Goal: Find specific page/section: Find specific page/section

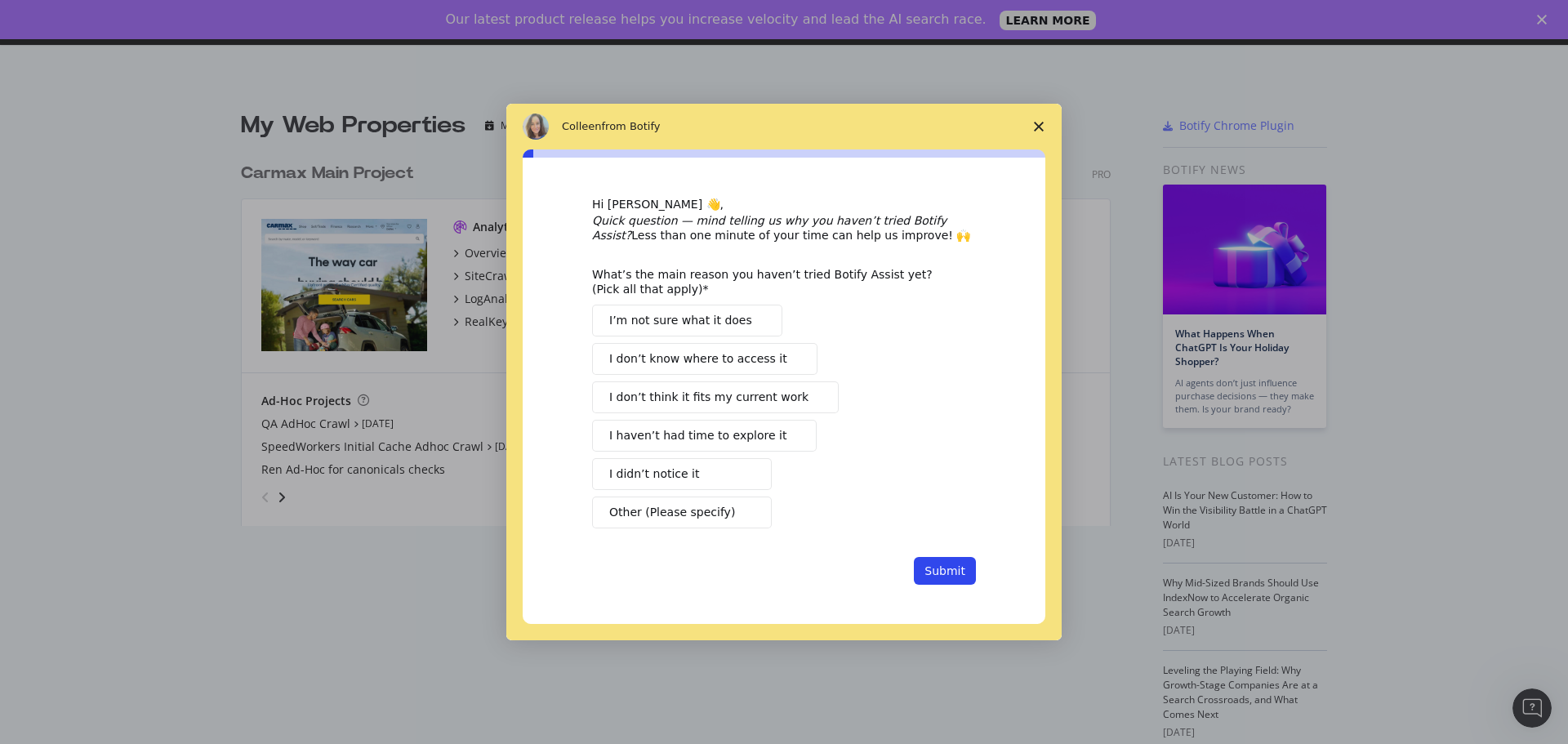
click at [1045, 128] on span "Close survey" at bounding box center [1038, 126] width 45 height 45
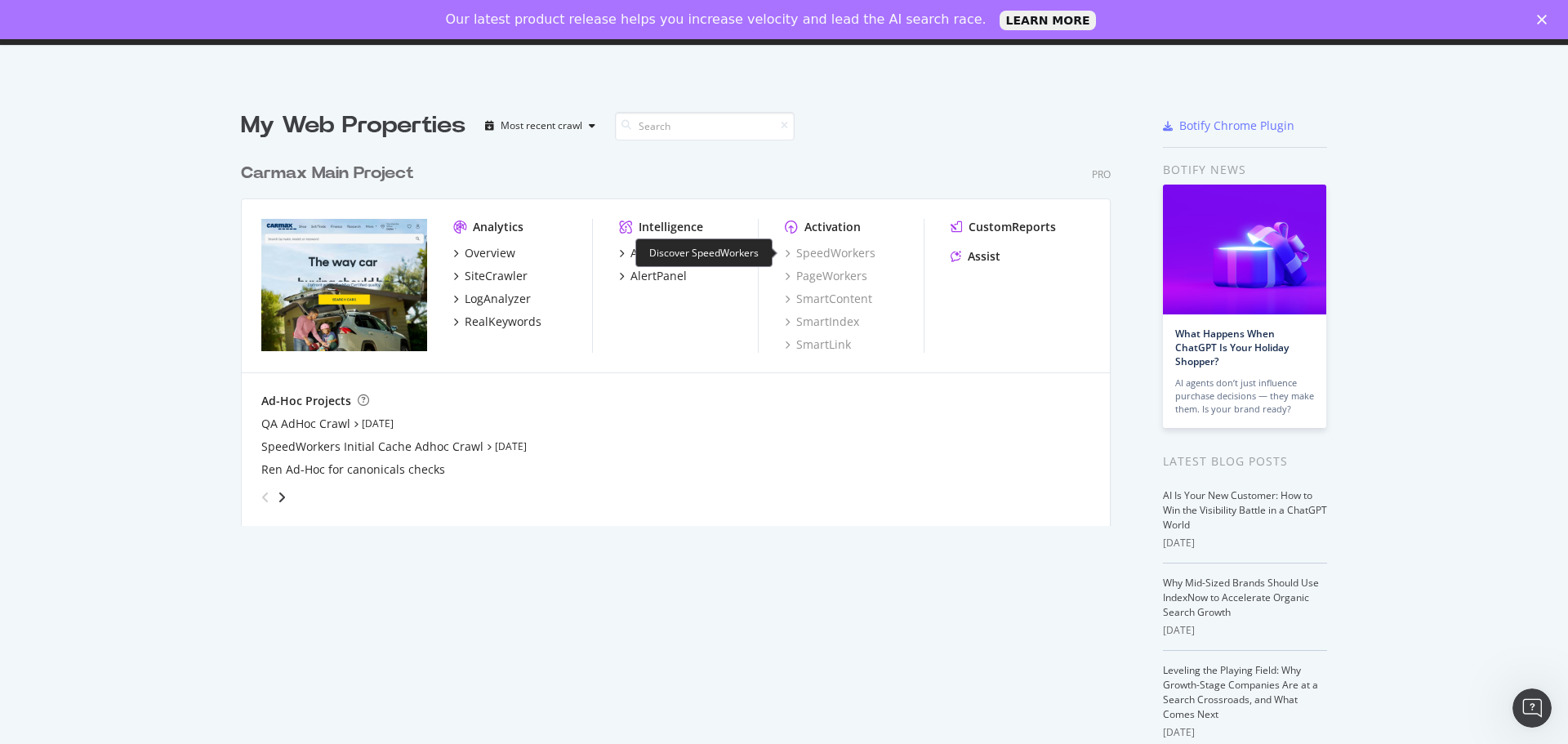
click at [807, 259] on div "SpeedWorkers" at bounding box center [830, 253] width 91 height 16
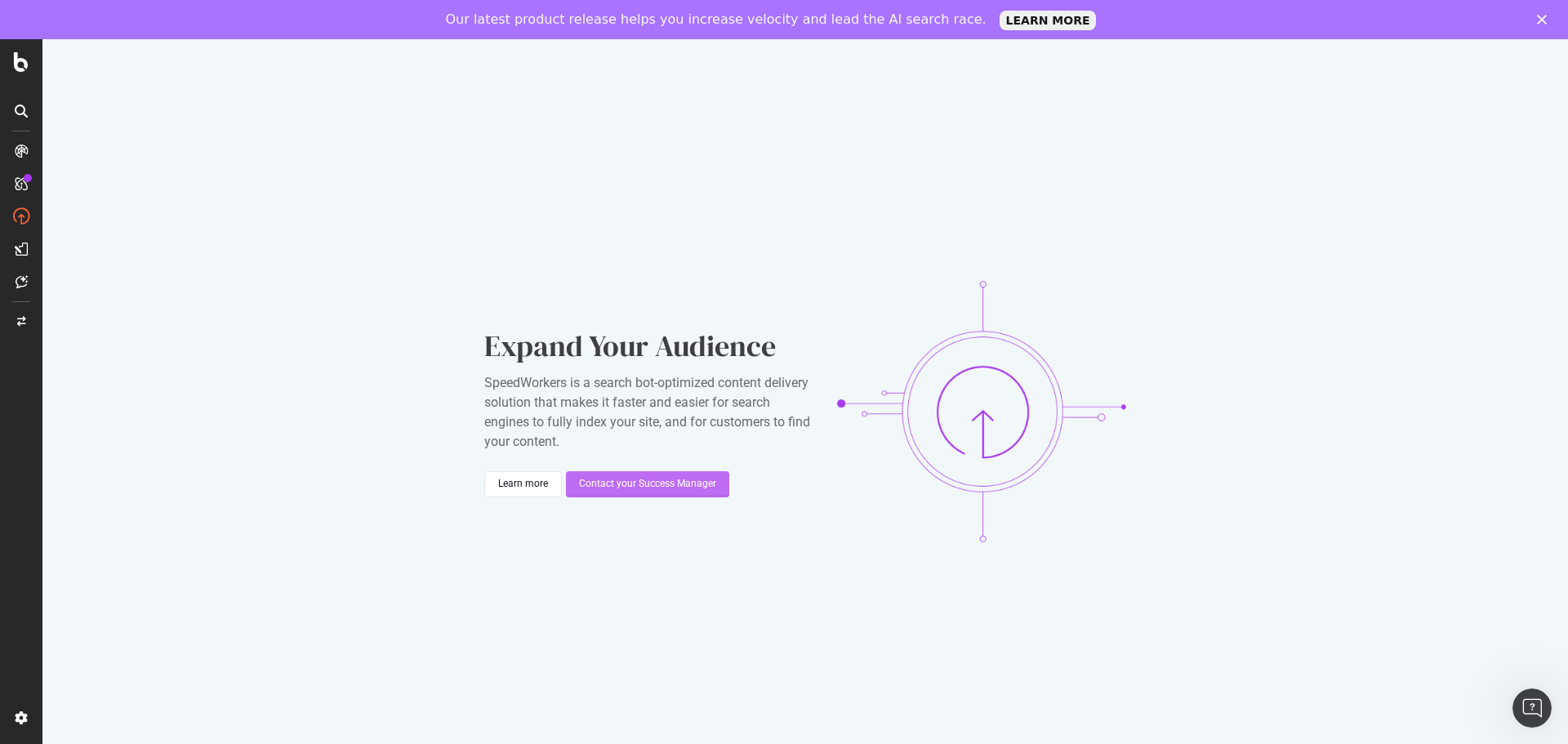
click at [695, 488] on div "Contact your Success Manager" at bounding box center [647, 484] width 137 height 14
click at [480, 543] on div "Expand Your Audience SpeedWorkers is a search bot-optimized content delivery so…" at bounding box center [805, 411] width 1525 height 744
click at [26, 64] on icon at bounding box center [21, 63] width 15 height 20
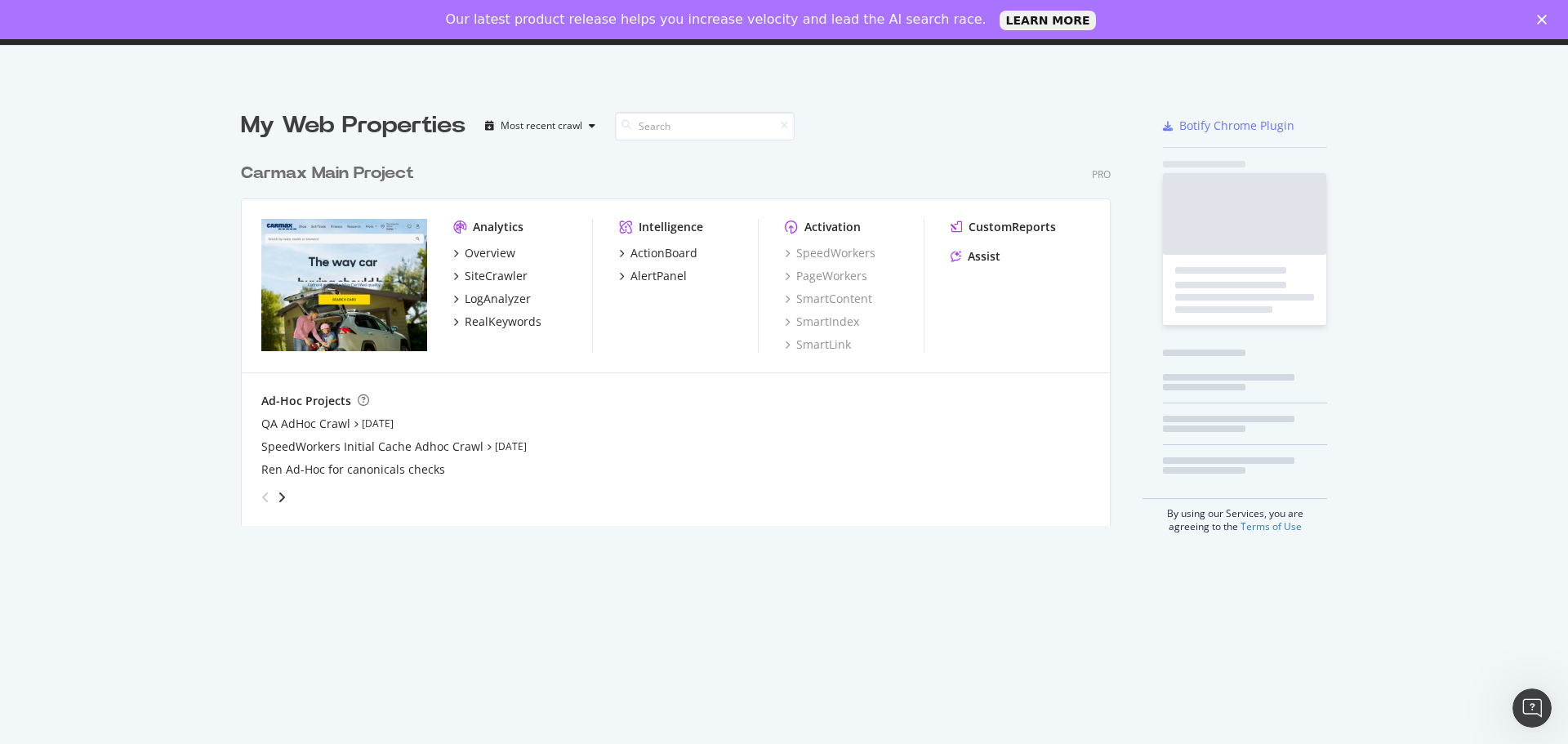
scroll to position [732, 1544]
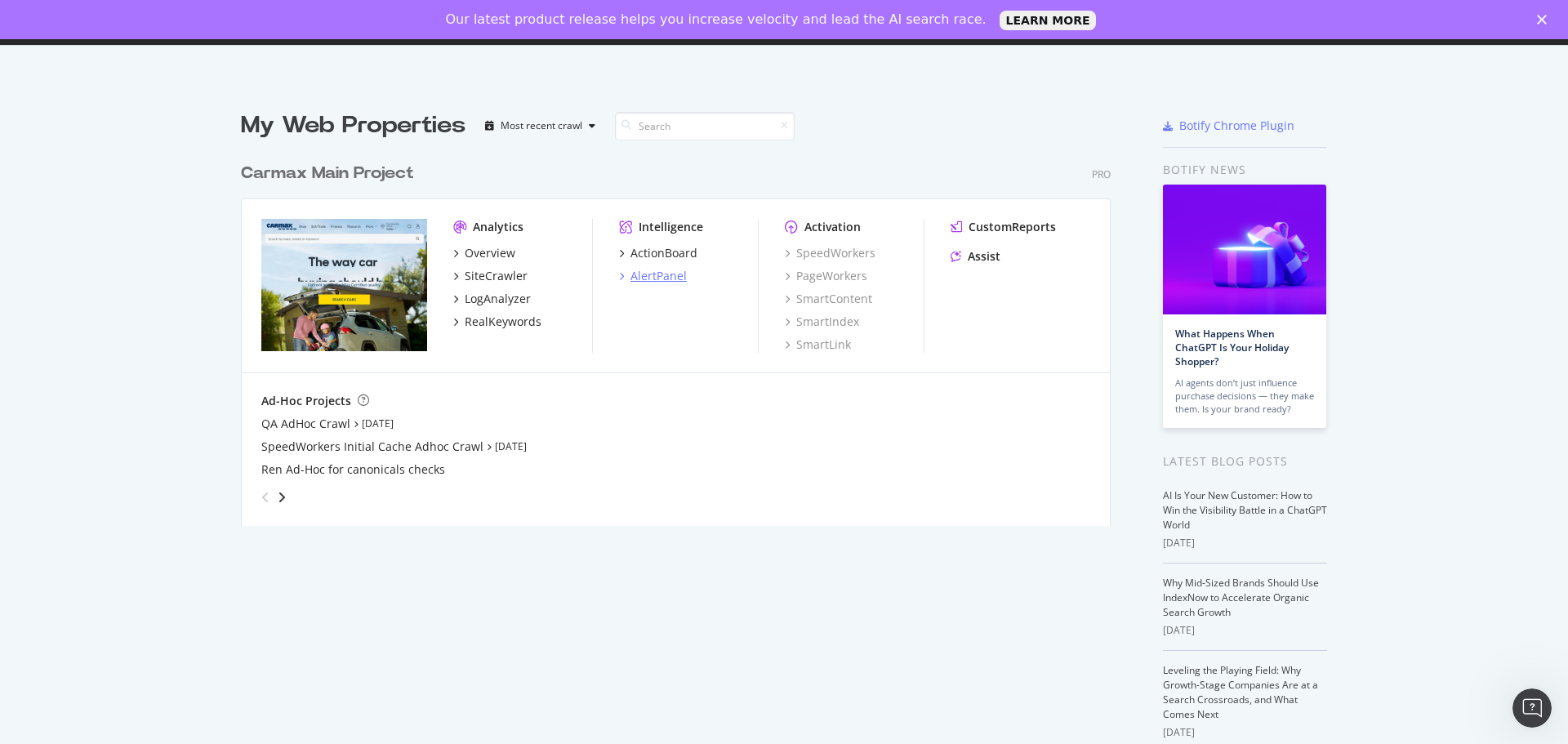
click at [623, 276] on div "AlertPanel" at bounding box center [653, 276] width 68 height 16
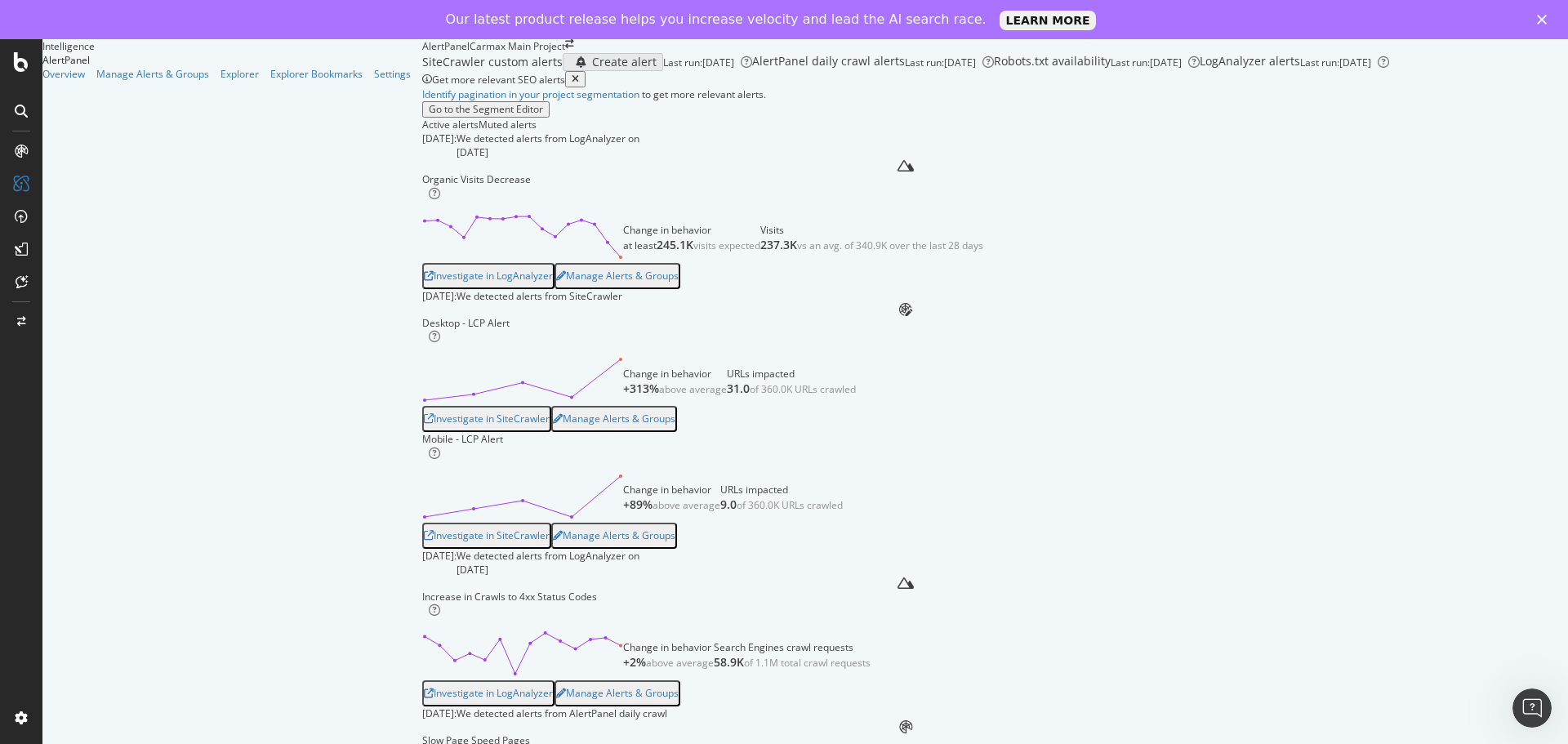
click at [27, 108] on icon at bounding box center [21, 111] width 13 height 13
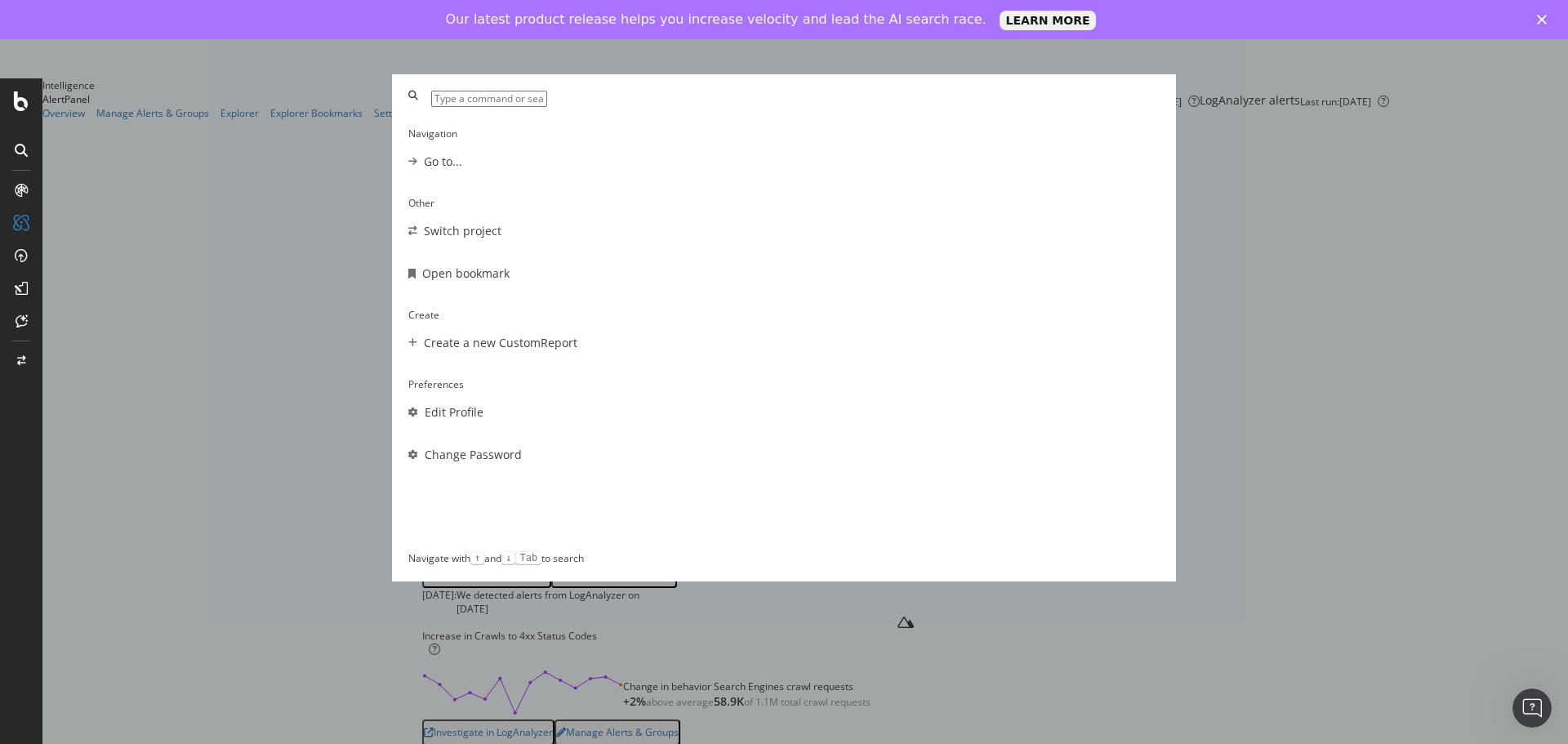
click at [37, 251] on div "Navigation Go to... Other Switch project Open bookmark Create Create a new Cust…" at bounding box center [784, 372] width 1568 height 744
